Goal: Task Accomplishment & Management: Use online tool/utility

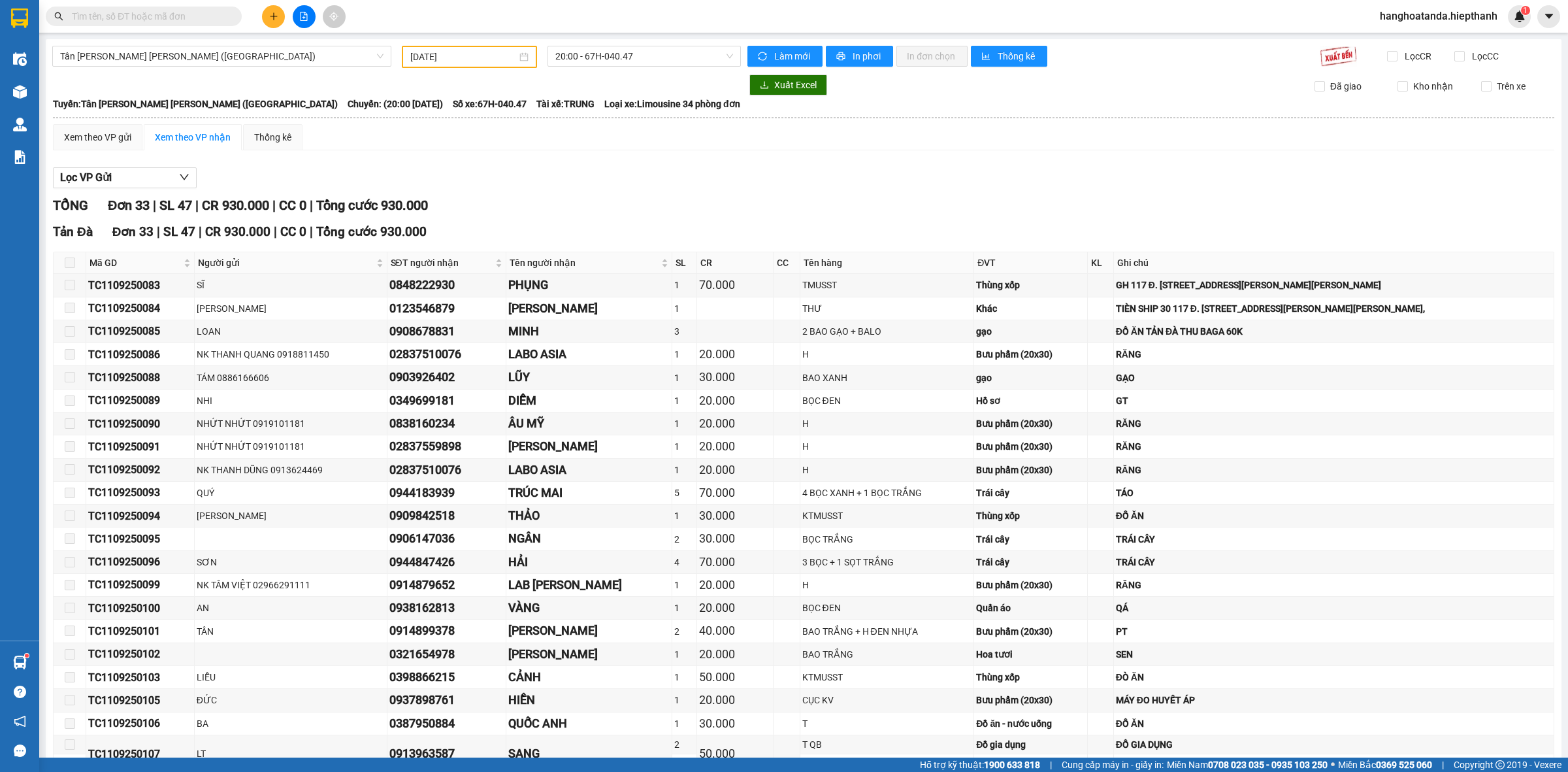
click at [167, 19] on input "text" at bounding box center [149, 16] width 154 height 15
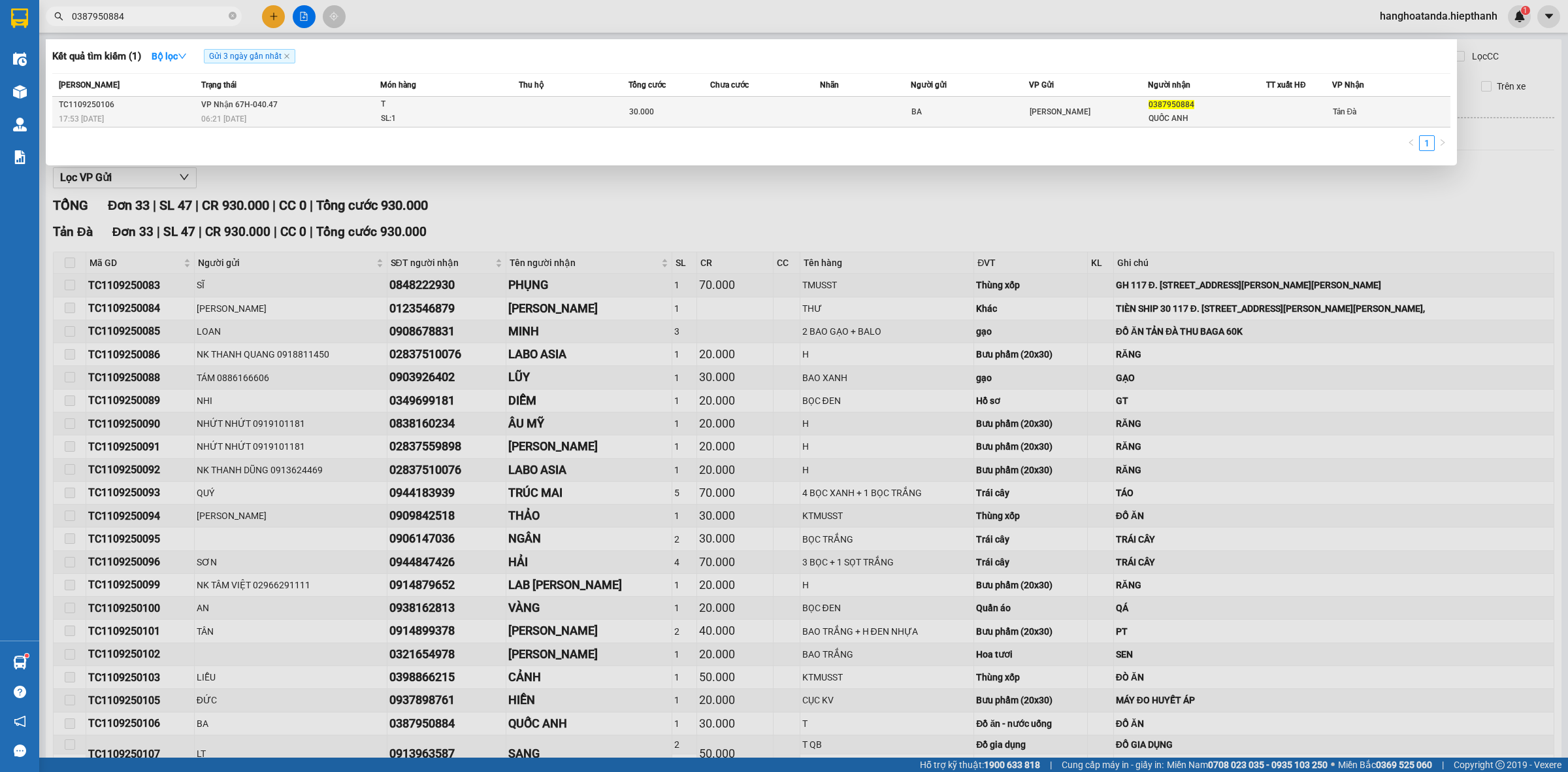
type input "0387950884"
click at [490, 109] on span "T SL: 1" at bounding box center [449, 111] width 137 height 28
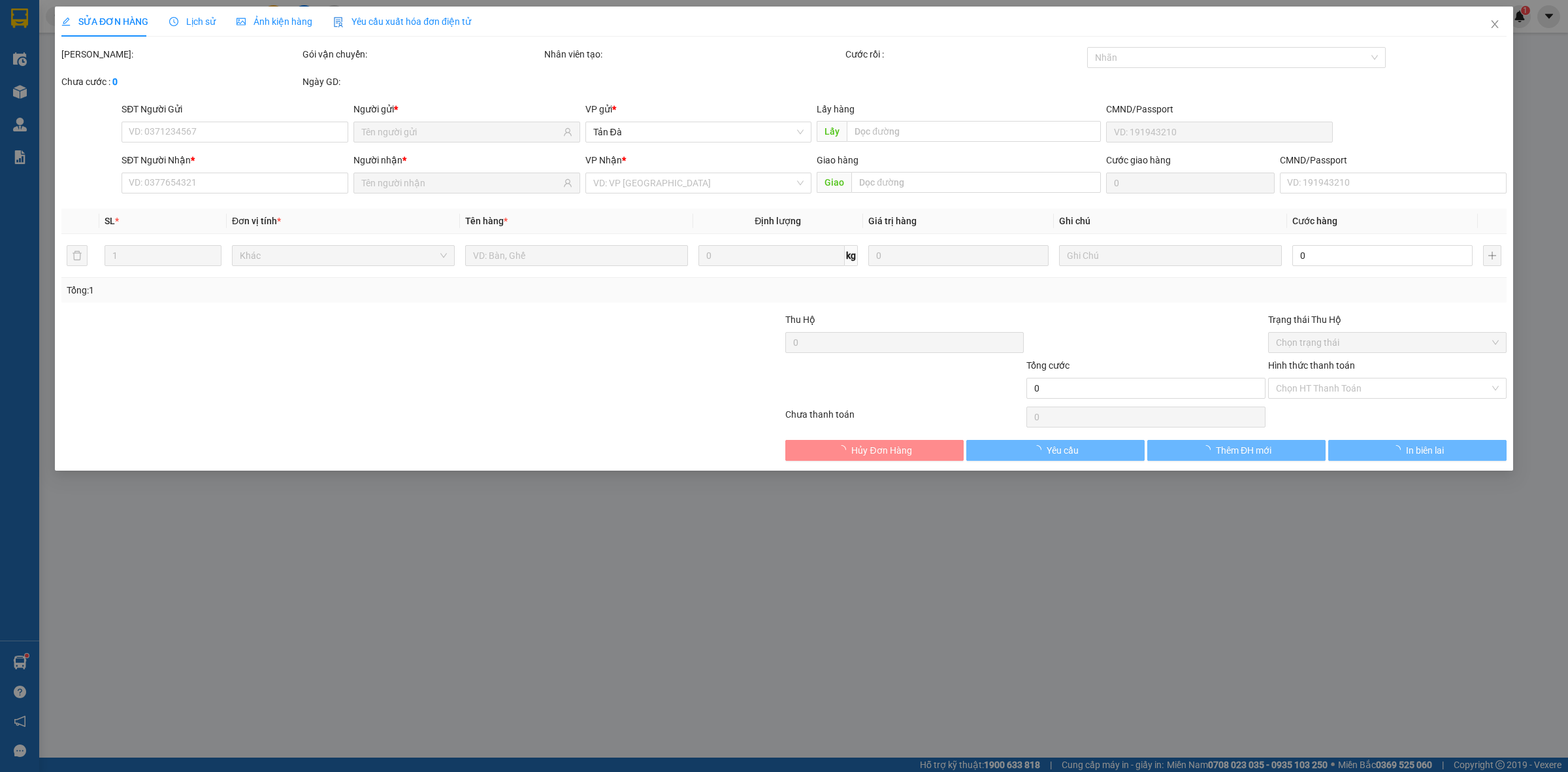
type input "BA"
type input "0387950884"
type input "QUỐC ANH"
type input "30.000"
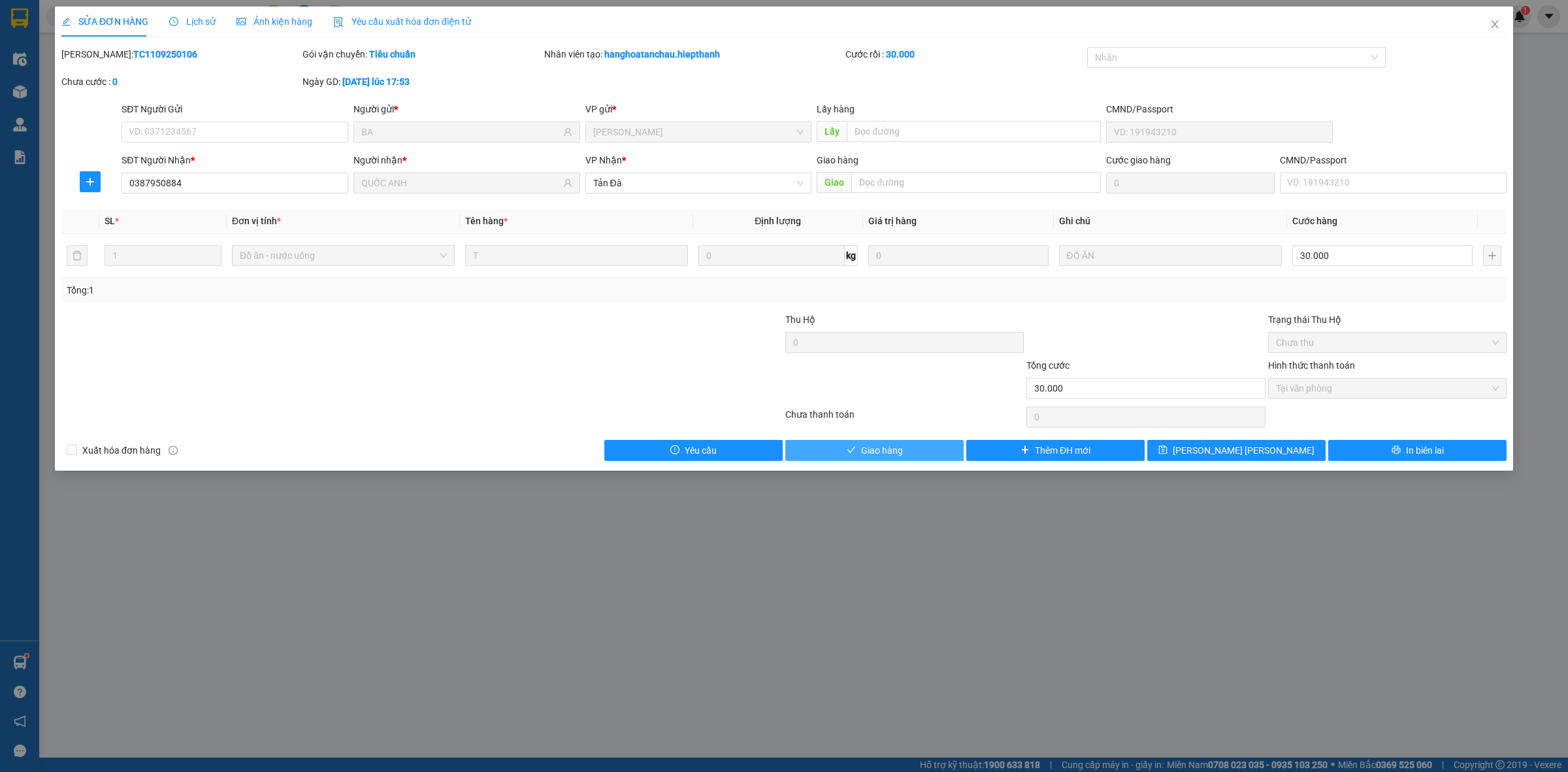
click at [862, 447] on span "Giao hàng" at bounding box center [882, 450] width 42 height 15
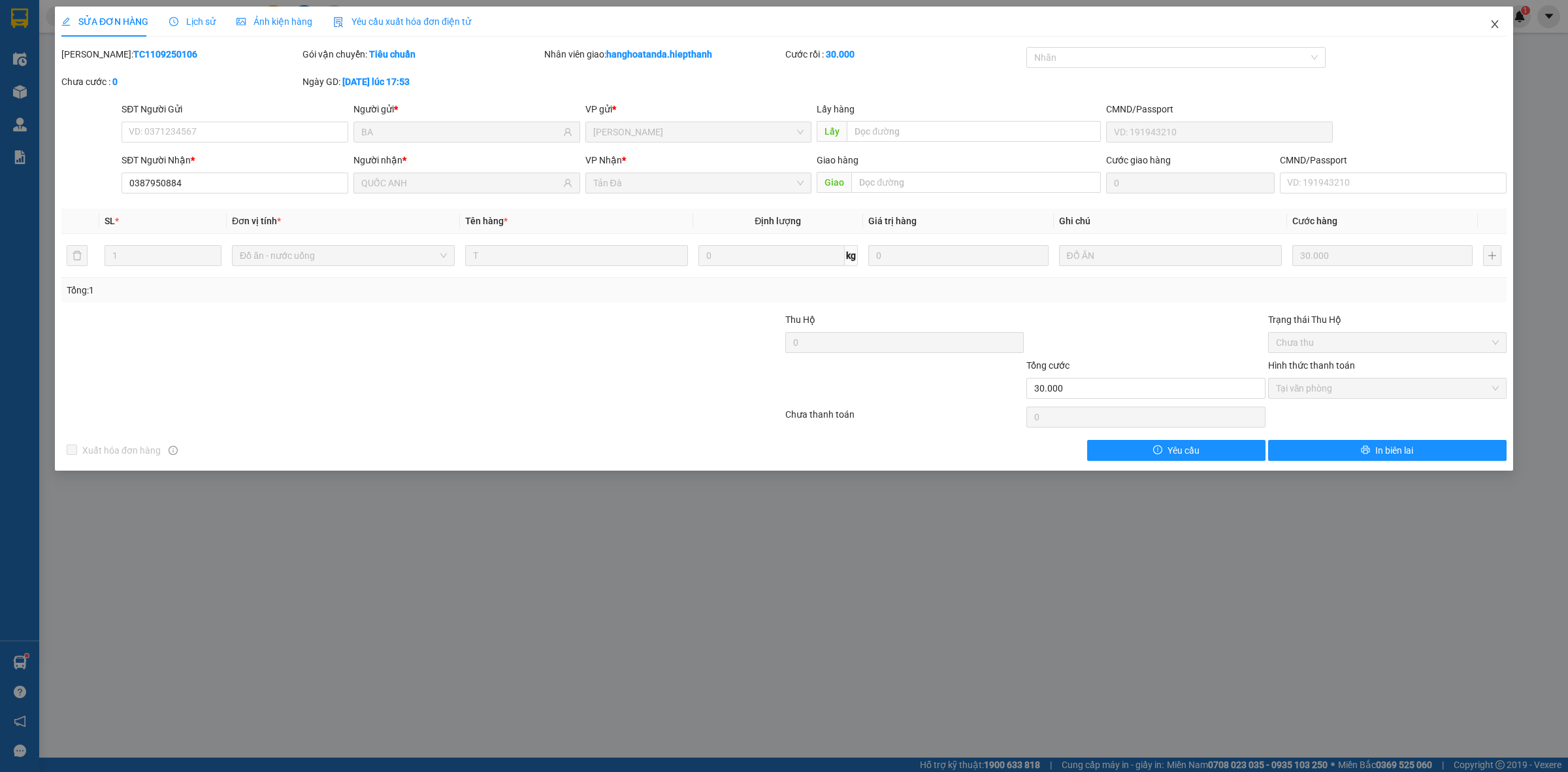
click at [1491, 23] on icon "close" at bounding box center [1495, 24] width 10 height 10
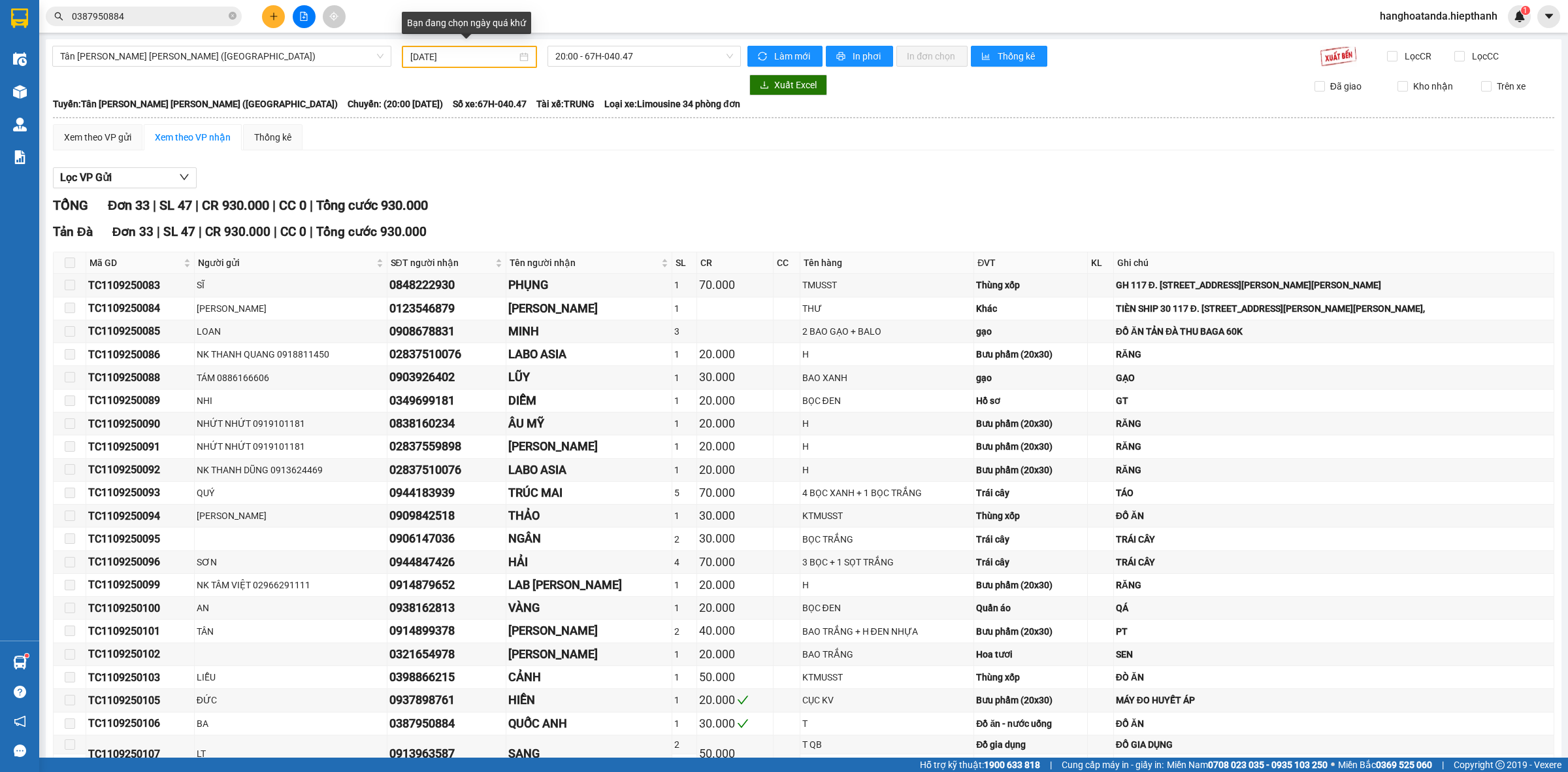
click at [520, 55] on div "[DATE]" at bounding box center [469, 57] width 118 height 15
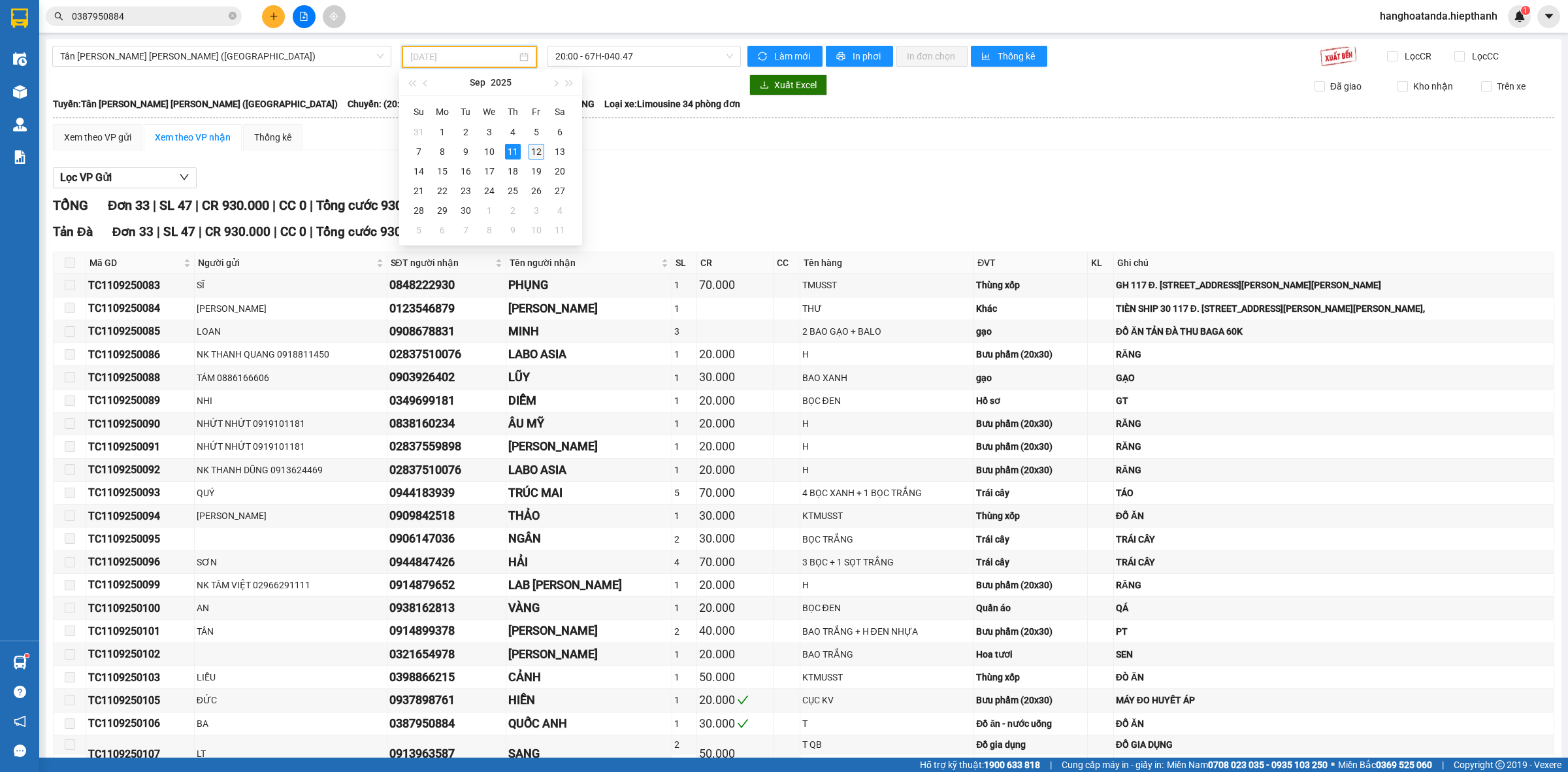
click at [539, 145] on div "12" at bounding box center [536, 152] width 16 height 16
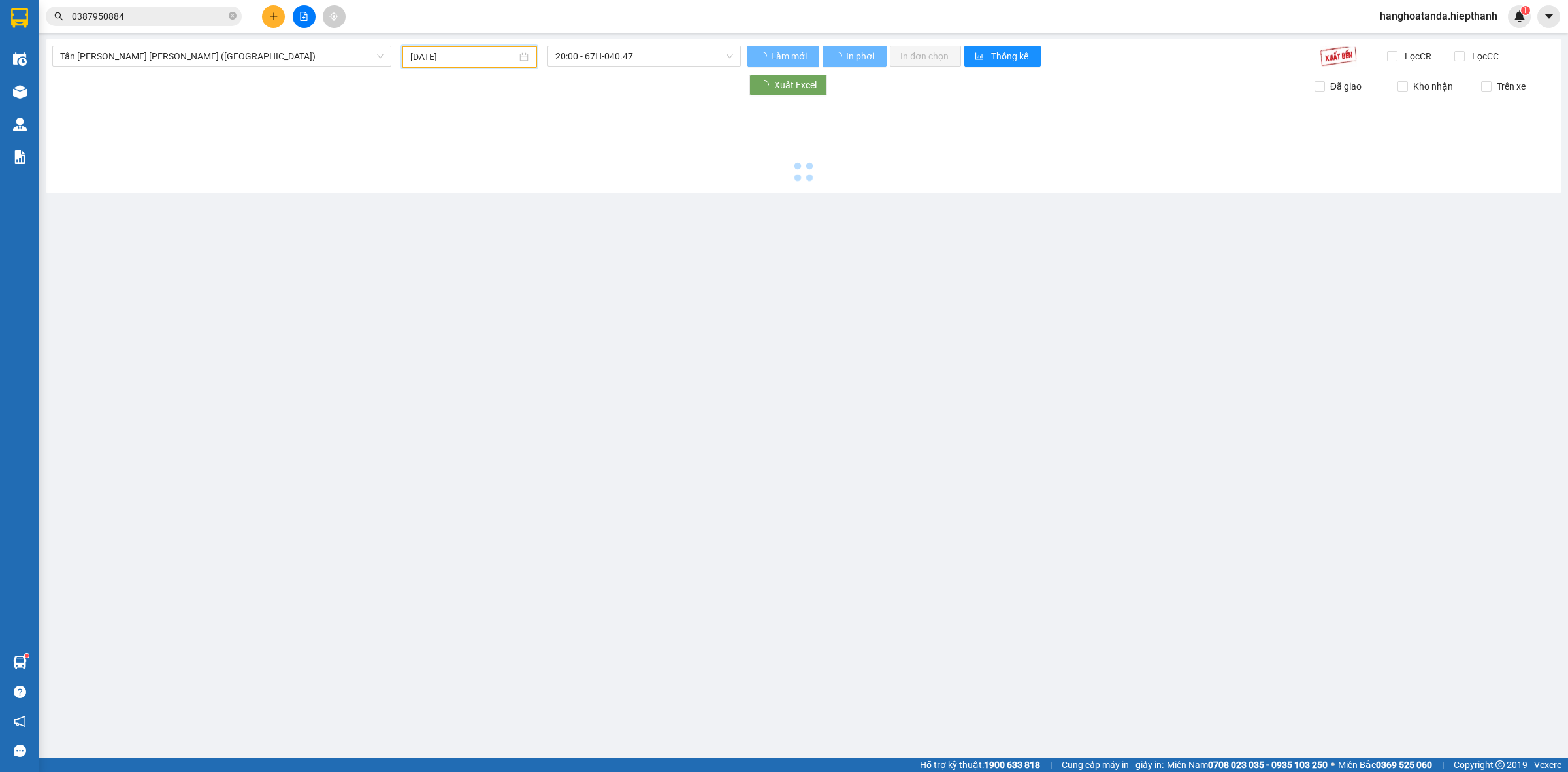
type input "[DATE]"
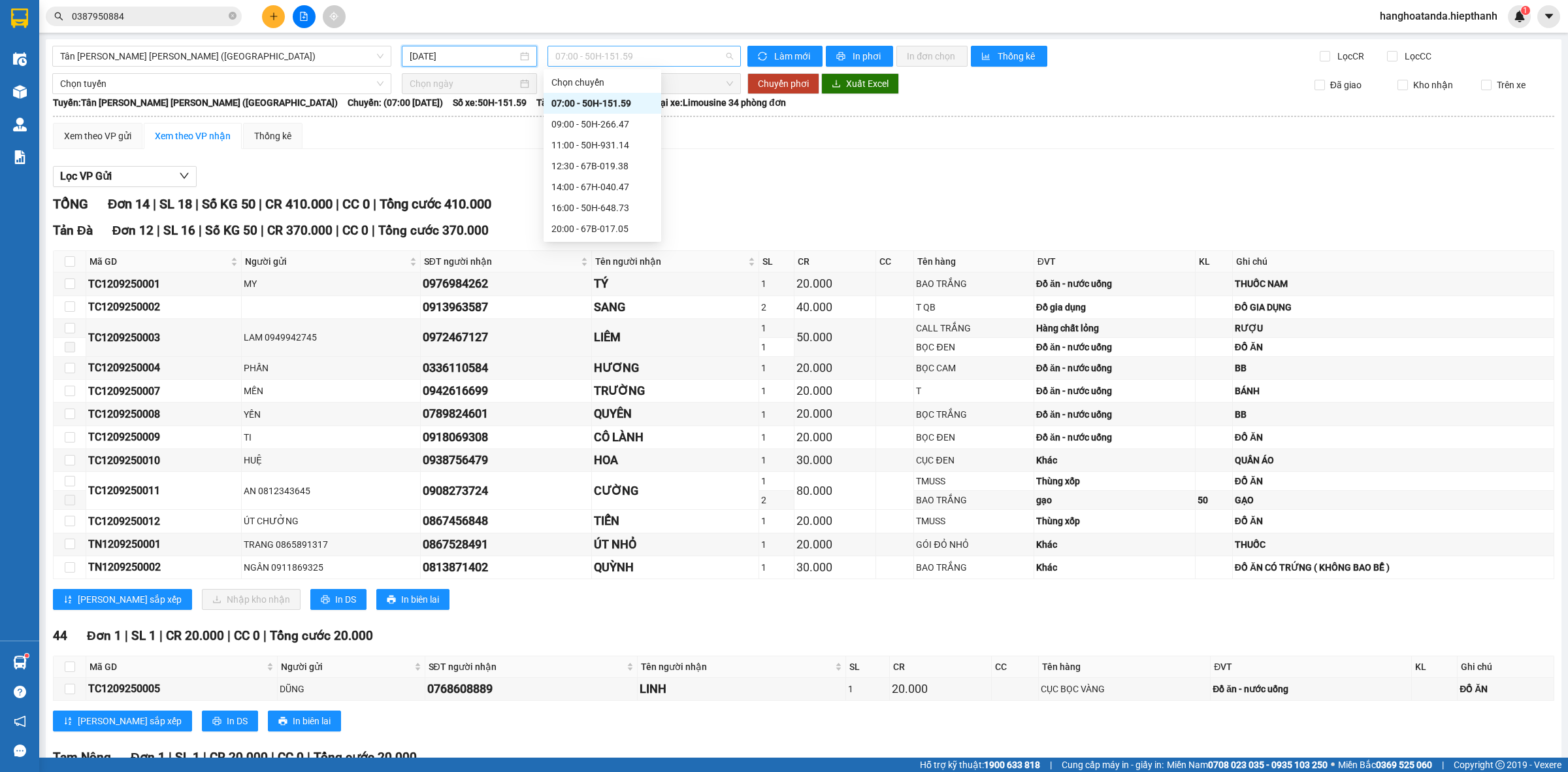
click at [723, 53] on span "07:00 - 50H-151.59" at bounding box center [644, 56] width 178 height 19
click at [612, 139] on div "11:00 - 50H-931.14" at bounding box center [602, 145] width 102 height 15
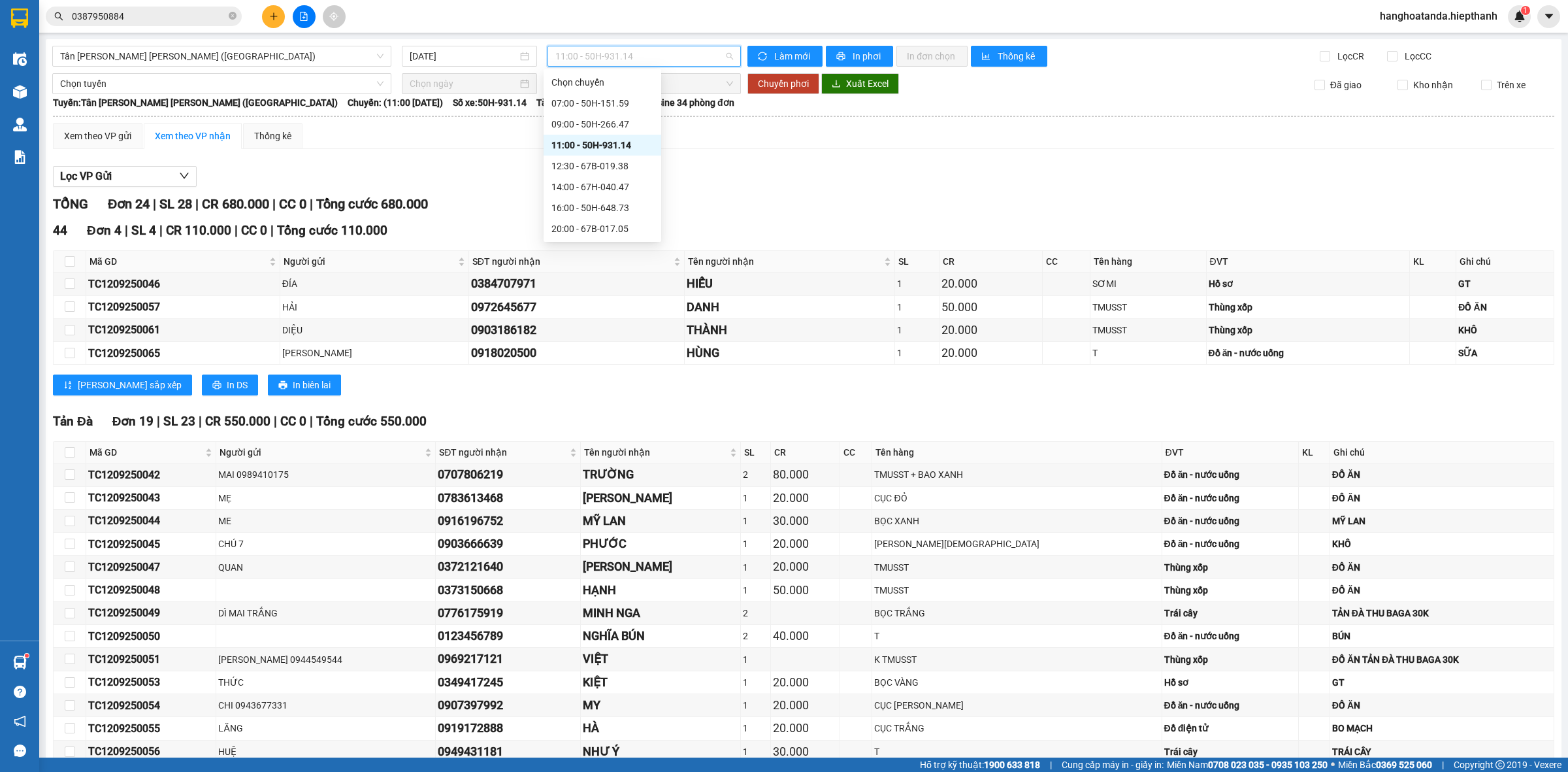
click at [722, 53] on span "11:00 - 50H-931.14" at bounding box center [644, 56] width 178 height 19
click at [587, 123] on div "09:00 - 50H-266.47" at bounding box center [602, 124] width 102 height 15
